Goal: Information Seeking & Learning: Learn about a topic

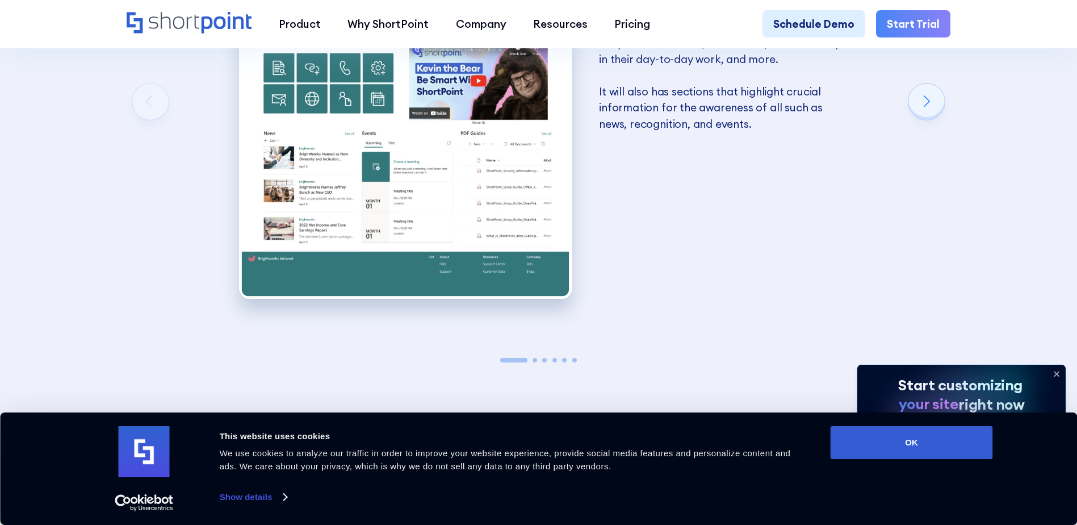
scroll to position [2214, 0]
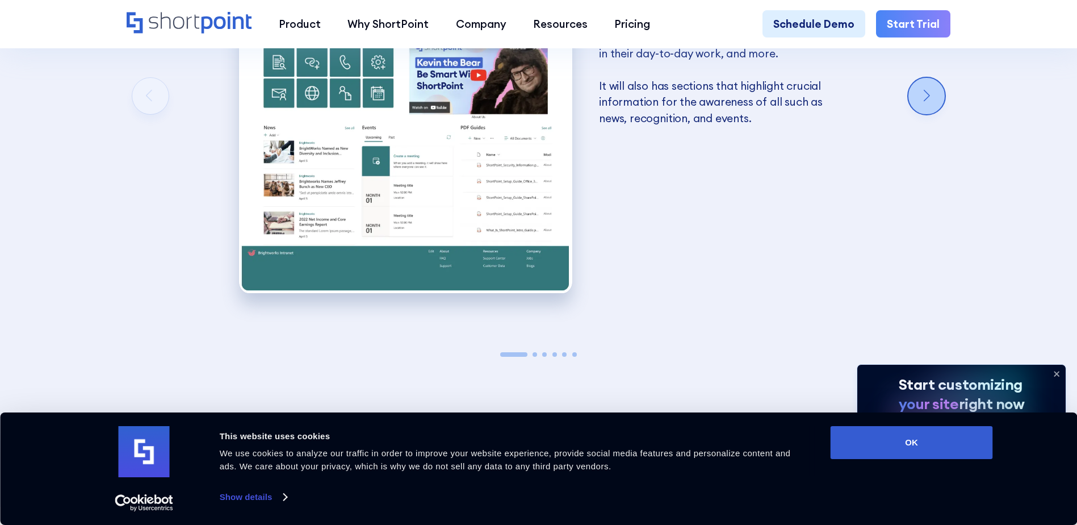
click at [938, 113] on div "Next slide" at bounding box center [926, 96] width 36 height 36
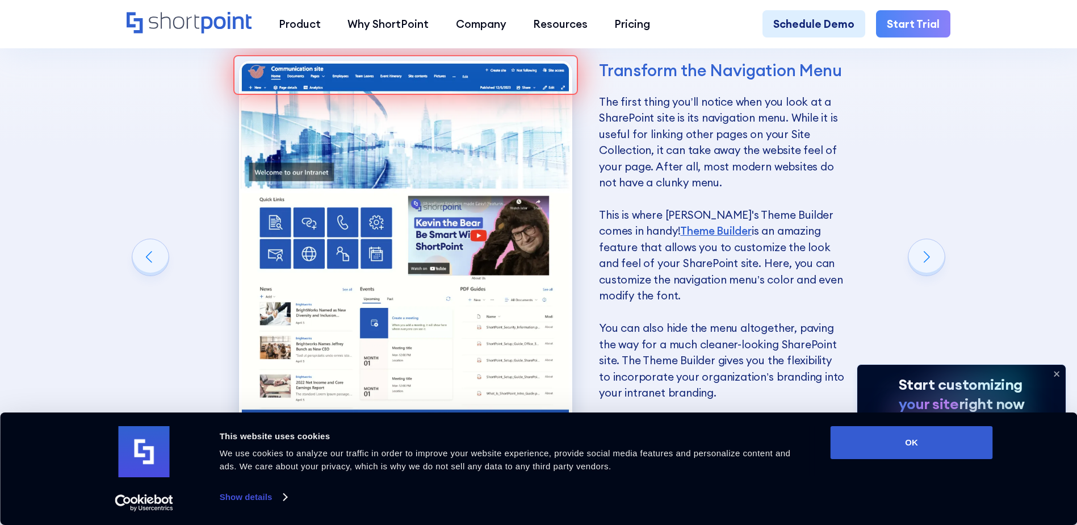
scroll to position [2044, 0]
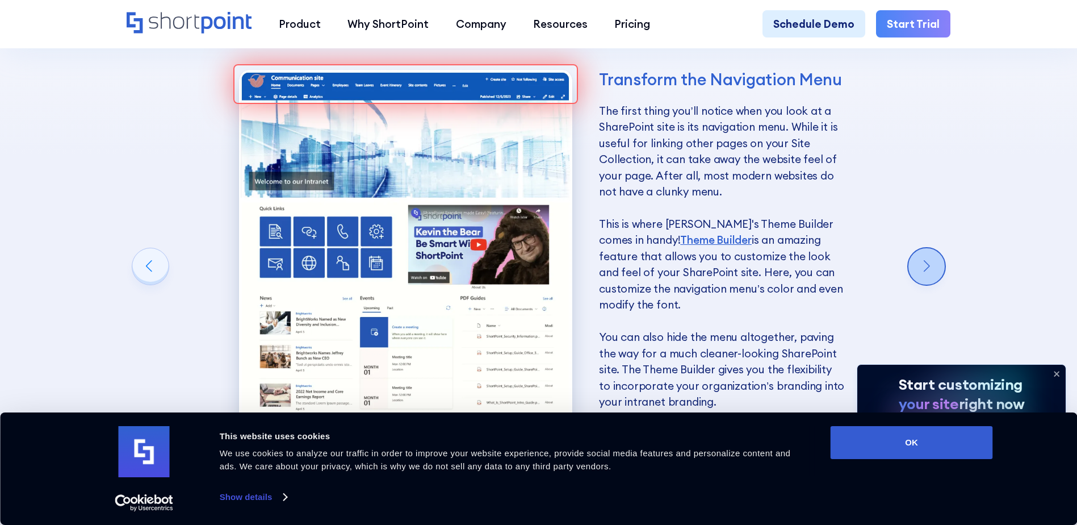
click at [928, 272] on div "Next slide" at bounding box center [926, 266] width 36 height 36
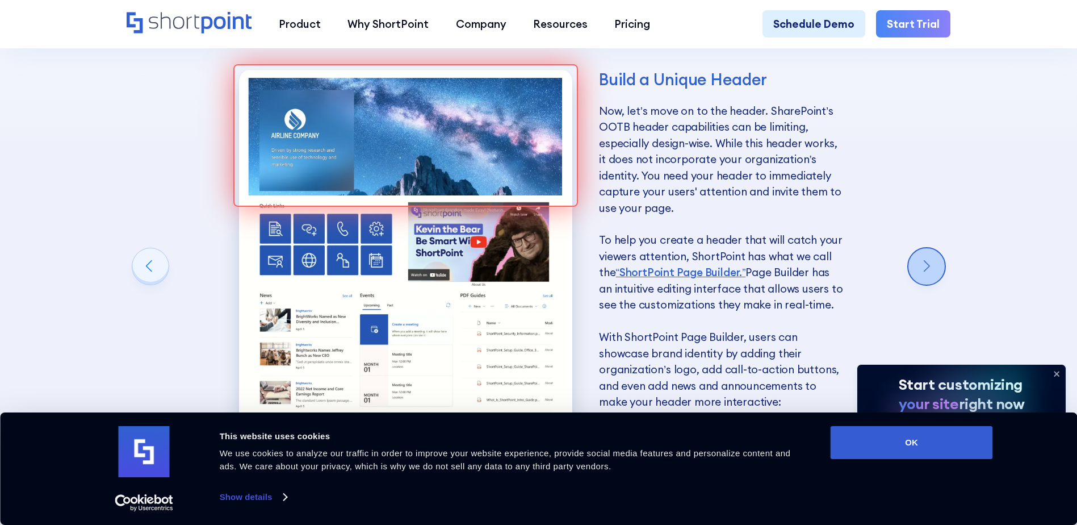
click at [925, 271] on div "Next slide" at bounding box center [926, 266] width 36 height 36
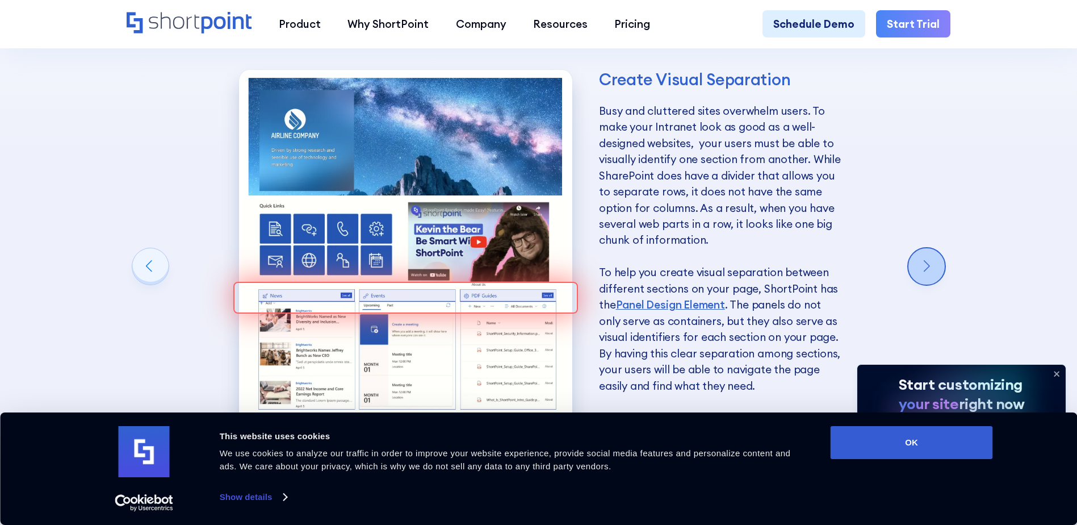
click at [918, 272] on div "Next slide" at bounding box center [926, 266] width 36 height 36
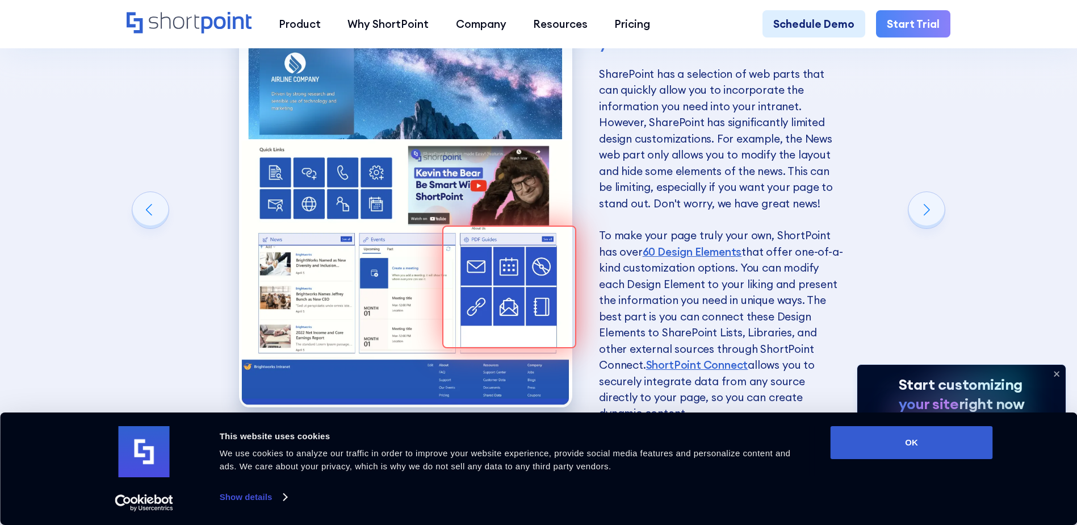
scroll to position [2101, 0]
click at [925, 228] on div "Next slide" at bounding box center [926, 209] width 36 height 36
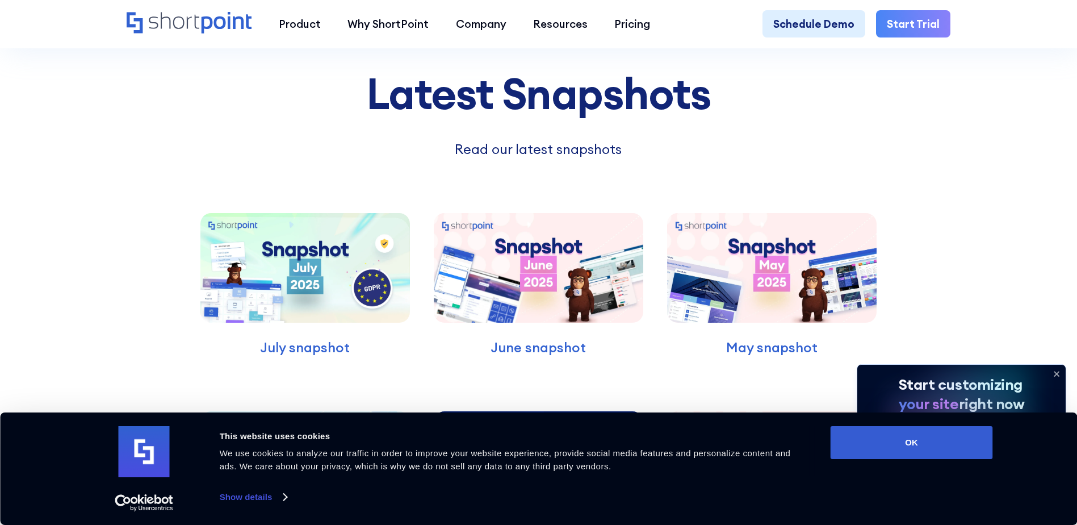
scroll to position [3236, 0]
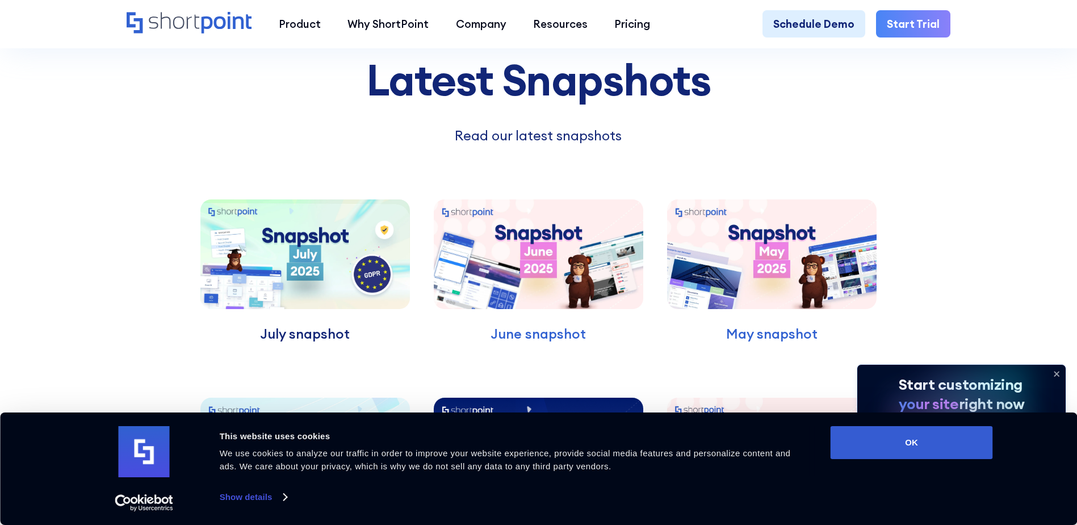
click at [289, 344] on p "July snapshot" at bounding box center [304, 334] width 209 height 20
drag, startPoint x: 522, startPoint y: 144, endPoint x: 571, endPoint y: 160, distance: 51.9
click at [523, 144] on p "Read our latest snapshots" at bounding box center [538, 135] width 425 height 20
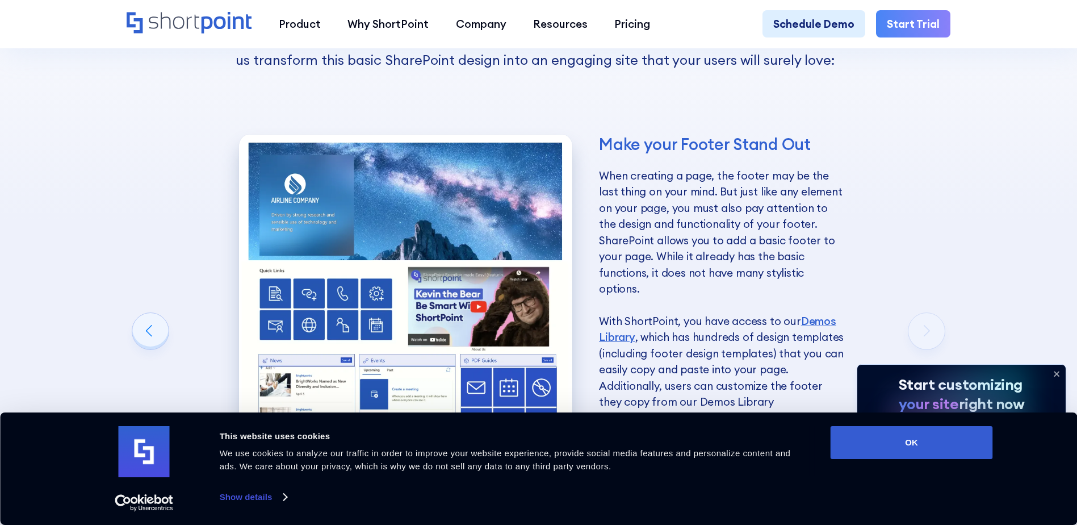
scroll to position [1987, 0]
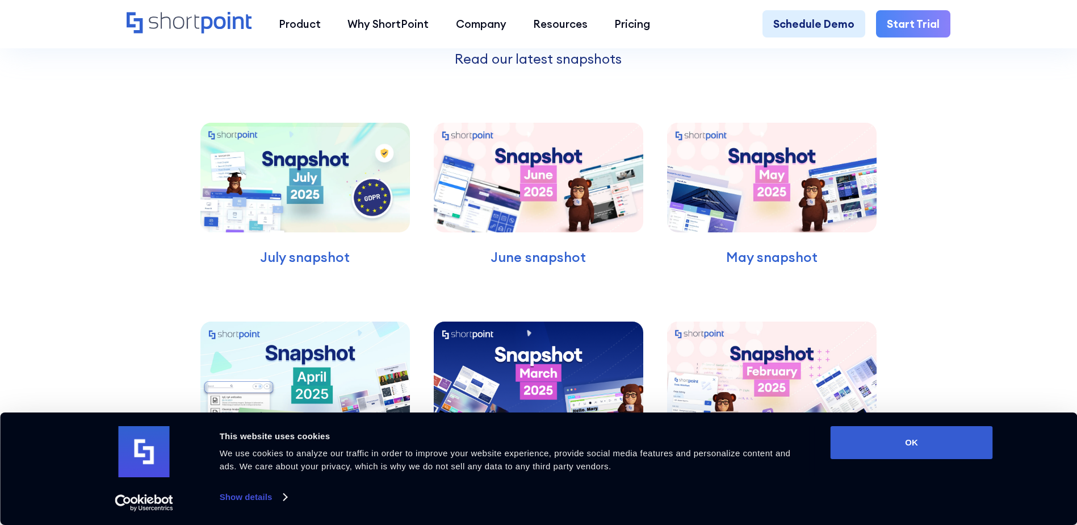
scroll to position [7437, 0]
